Goal: Transaction & Acquisition: Obtain resource

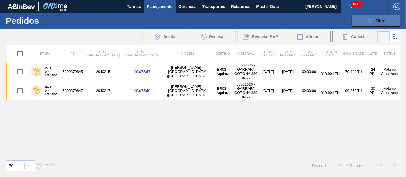
click at [379, 20] on span "Filtro" at bounding box center [381, 21] width 10 height 5
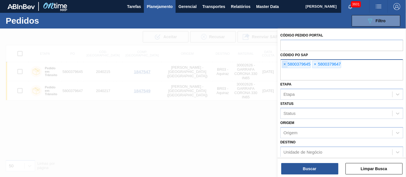
click at [282, 61] on span "×" at bounding box center [284, 64] width 5 height 7
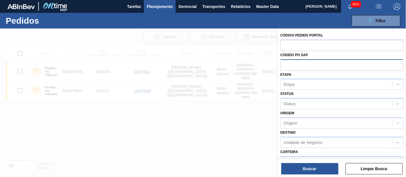
click at [282, 61] on input "text" at bounding box center [341, 64] width 123 height 11
paste input "text"
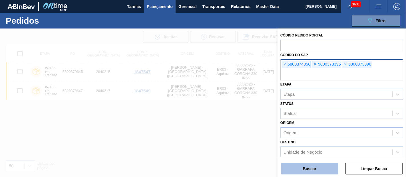
click at [306, 168] on button "Buscar" at bounding box center [309, 168] width 57 height 11
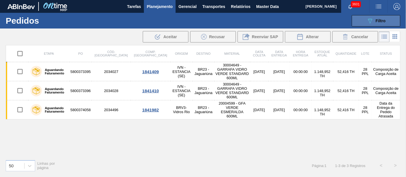
click at [380, 24] on button "089F7B8B-B2A5-4AFE-B5C0-19BA573D28AC Filtro" at bounding box center [376, 20] width 49 height 11
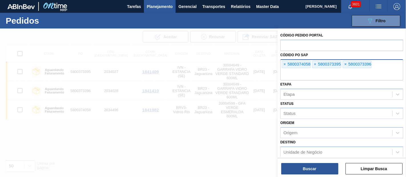
click at [280, 64] on div "× 5800374058 × 5800373395 × 5800373396" at bounding box center [341, 69] width 123 height 21
click at [283, 64] on span "×" at bounding box center [284, 64] width 5 height 7
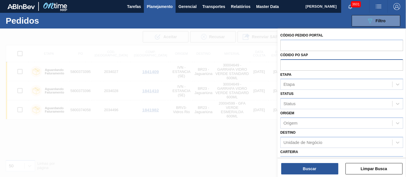
click at [283, 64] on input "text" at bounding box center [341, 64] width 123 height 11
paste input "text"
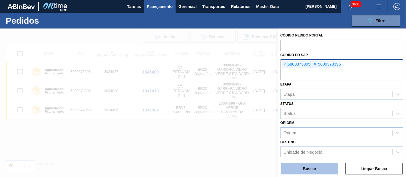
click at [308, 171] on button "Buscar" at bounding box center [309, 168] width 57 height 11
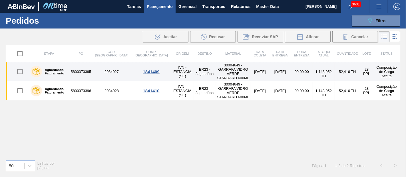
click at [300, 71] on td "00:00:00" at bounding box center [302, 71] width 22 height 19
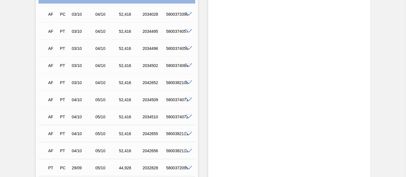
scroll to position [666, 0]
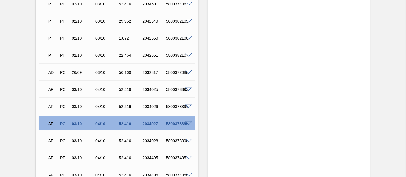
click at [186, 125] on span at bounding box center [188, 124] width 7 height 4
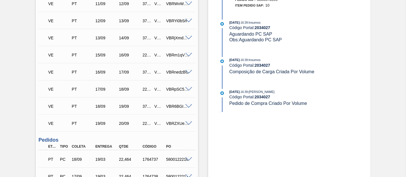
scroll to position [222, 0]
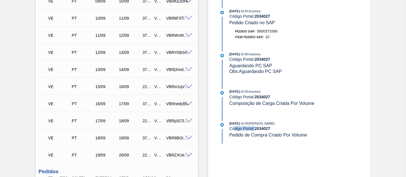
drag, startPoint x: 238, startPoint y: 133, endPoint x: 267, endPoint y: 135, distance: 29.5
click at [267, 135] on div "[DATE] 16:39 : [PERSON_NAME] Código Portal: 2034027 Pedido de Compra Criado Por…" at bounding box center [297, 129] width 136 height 17
click at [278, 143] on div "[DATE] 16:39 : [PERSON_NAME] Código Portal: 2034027 Pedido de Compra Criado Por…" at bounding box center [291, 132] width 147 height 23
drag, startPoint x: 242, startPoint y: 101, endPoint x: 286, endPoint y: 103, distance: 44.0
click at [285, 103] on div "[DATE] 16:39 : Insumos Código Portal: 2034027 Composição de Carga Criada Por Vo…" at bounding box center [297, 97] width 136 height 17
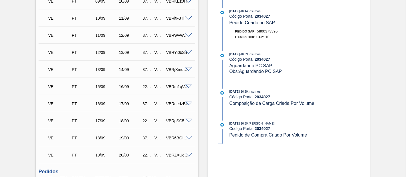
click at [303, 106] on span "Composição de Carga Criada Por Volume" at bounding box center [271, 103] width 85 height 5
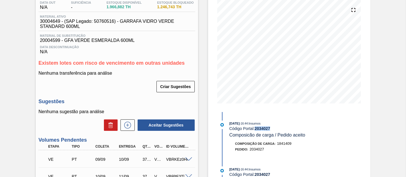
drag, startPoint x: 276, startPoint y: 130, endPoint x: 256, endPoint y: 128, distance: 20.4
click at [256, 128] on div "Código Portal: 2034027" at bounding box center [297, 128] width 136 height 5
copy strong "2034027"
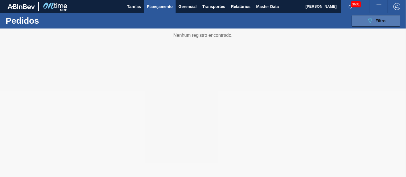
click at [378, 22] on span "Filtro" at bounding box center [381, 21] width 10 height 5
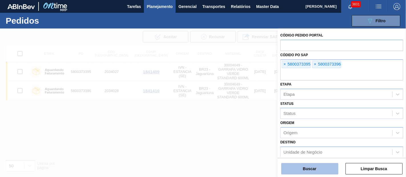
click at [315, 171] on button "Buscar" at bounding box center [309, 168] width 57 height 11
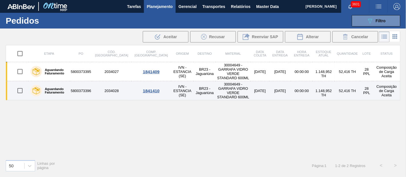
click at [251, 86] on td "[DATE]" at bounding box center [260, 90] width 19 height 19
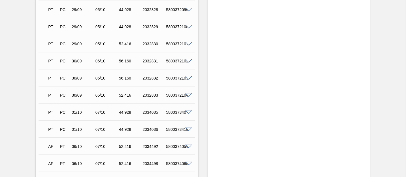
scroll to position [729, 0]
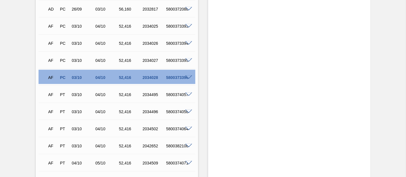
click at [189, 80] on span at bounding box center [188, 78] width 7 height 4
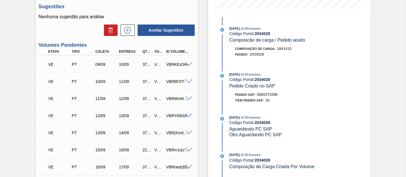
scroll to position [0, 0]
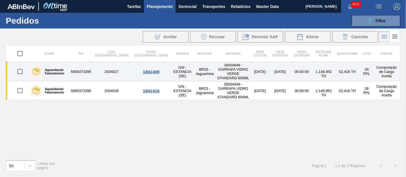
click at [86, 72] on td "5800373395" at bounding box center [81, 71] width 22 height 19
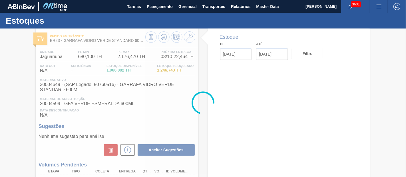
type input "[DATE]"
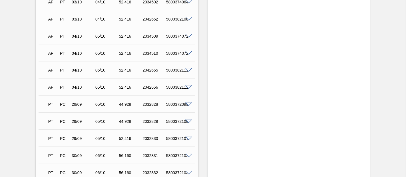
scroll to position [698, 0]
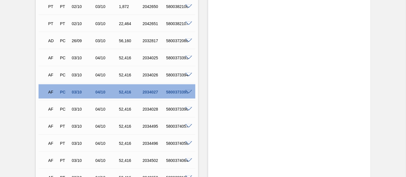
click at [187, 94] on span at bounding box center [188, 92] width 7 height 4
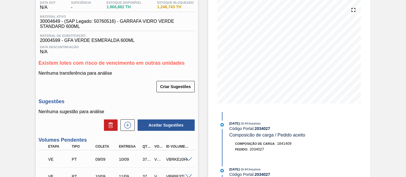
scroll to position [0, 0]
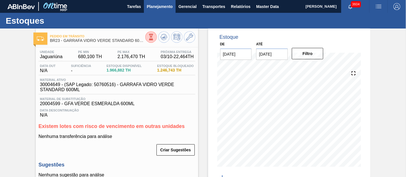
click at [153, 3] on span "Planejamento" at bounding box center [160, 6] width 26 height 7
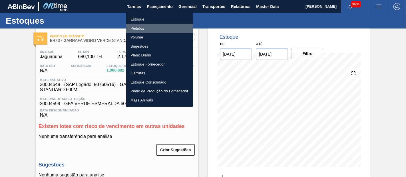
click at [132, 29] on li "Pedidos" at bounding box center [159, 28] width 67 height 9
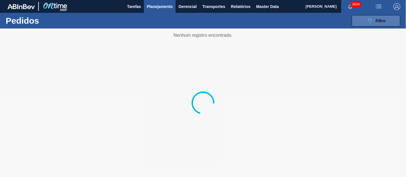
click at [379, 23] on div "089F7B8B-B2A5-4AFE-B5C0-19BA573D28AC Filtro" at bounding box center [376, 20] width 19 height 7
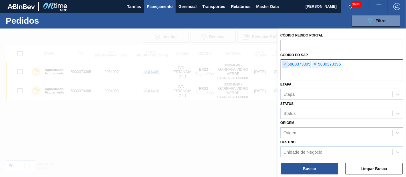
click at [284, 64] on span "×" at bounding box center [284, 64] width 5 height 7
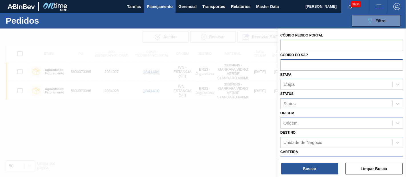
click at [284, 64] on input "text" at bounding box center [341, 64] width 123 height 11
paste input "text"
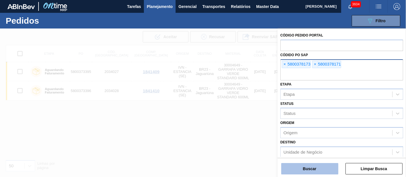
click at [303, 168] on button "Buscar" at bounding box center [309, 168] width 57 height 11
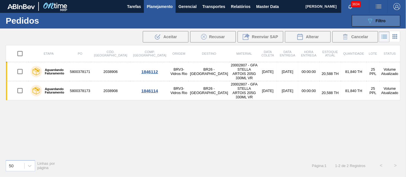
click at [380, 17] on button "089F7B8B-B2A5-4AFE-B5C0-19BA573D28AC Filtro" at bounding box center [376, 20] width 49 height 11
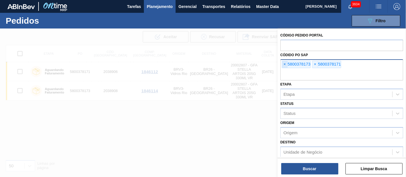
click at [284, 62] on span "×" at bounding box center [284, 64] width 5 height 7
paste input "text"
click at [312, 175] on div "Código Pedido Portal Códido PO SAP × 5800373412 × 5800373411 [GEOGRAPHIC_DATA] …" at bounding box center [341, 104] width 128 height 150
click at [310, 166] on button "Buscar" at bounding box center [309, 168] width 57 height 11
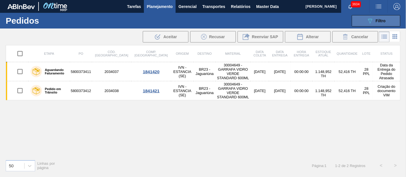
click at [386, 20] on button "089F7B8B-B2A5-4AFE-B5C0-19BA573D28AC Filtro" at bounding box center [376, 20] width 49 height 11
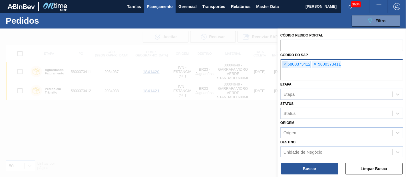
click at [286, 66] on span "×" at bounding box center [284, 64] width 5 height 7
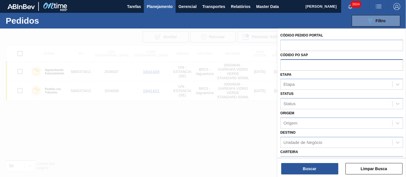
click at [286, 66] on input "text" at bounding box center [341, 64] width 123 height 11
paste input "5800376947"
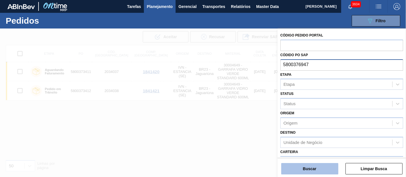
type input "5800376947"
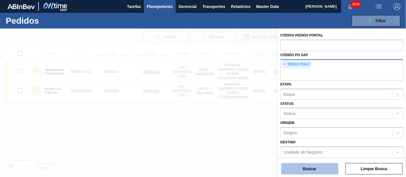
click at [311, 173] on button "Buscar" at bounding box center [309, 168] width 57 height 11
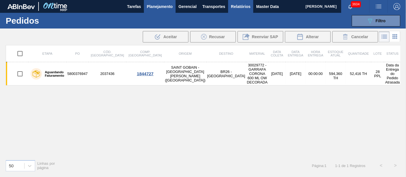
click at [250, 8] on button "Relatórios" at bounding box center [240, 6] width 25 height 13
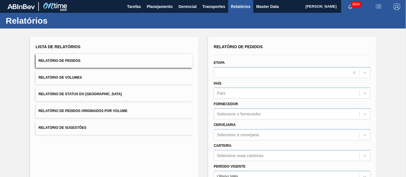
click at [111, 110] on span "Relatório de Pedidos Originados por Volume" at bounding box center [83, 111] width 89 height 4
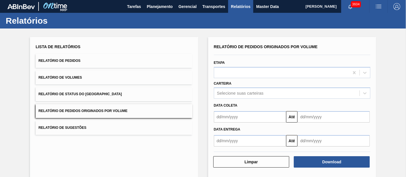
click at [254, 85] on div "Carteira Selecione suas carteiras" at bounding box center [292, 89] width 157 height 19
click at [248, 92] on div "Selecione suas carteiras" at bounding box center [287, 93] width 146 height 8
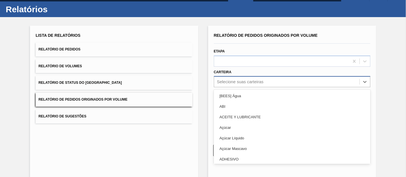
scroll to position [11, 0]
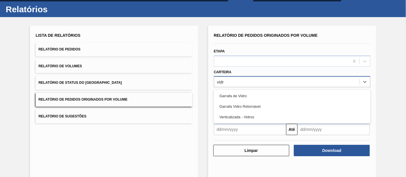
type input "vidro"
click at [248, 92] on div "Garrafa de Vidro" at bounding box center [292, 96] width 157 height 11
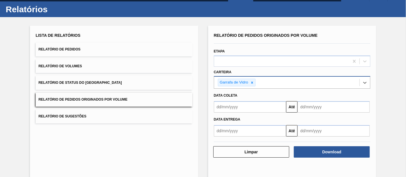
click at [230, 114] on div "Data Entrega" at bounding box center [292, 119] width 161 height 10
click at [232, 110] on input "text" at bounding box center [250, 106] width 72 height 11
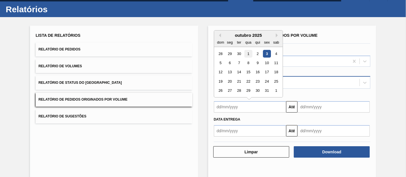
click at [247, 53] on div "1" at bounding box center [248, 54] width 8 height 8
type input "[DATE]"
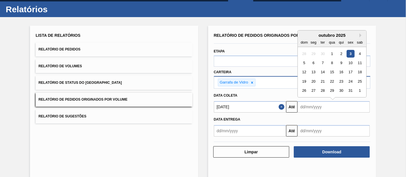
click at [308, 108] on input "text" at bounding box center [333, 106] width 72 height 11
click at [357, 55] on div "4" at bounding box center [360, 54] width 8 height 8
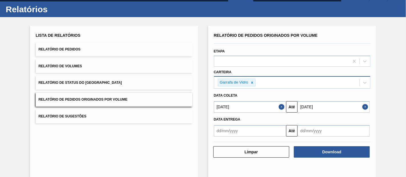
type input "[DATE]"
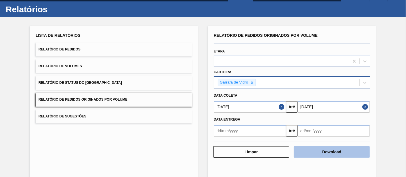
click at [324, 154] on button "Download" at bounding box center [332, 151] width 76 height 11
